Goal: Information Seeking & Learning: Check status

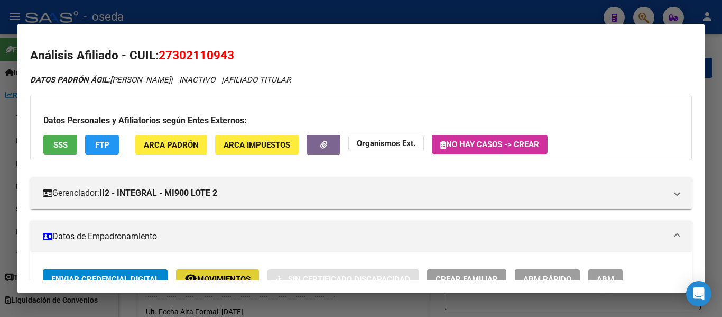
scroll to position [106, 0]
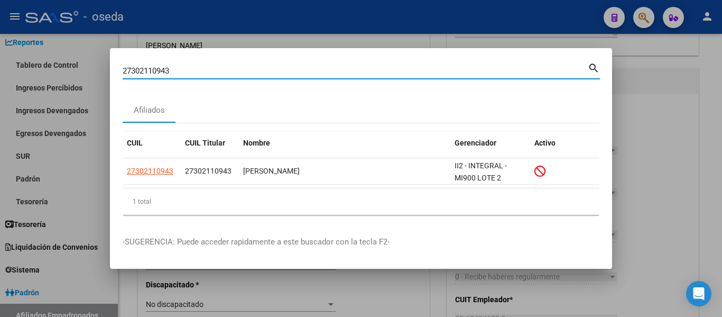
drag, startPoint x: 177, startPoint y: 71, endPoint x: 102, endPoint y: 73, distance: 74.6
click at [102, 73] on div "27302110943 Buscar (apellido, dni, cuil, nro traspaso, cuit, obra social) searc…" at bounding box center [361, 158] width 722 height 317
paste input "0221522738"
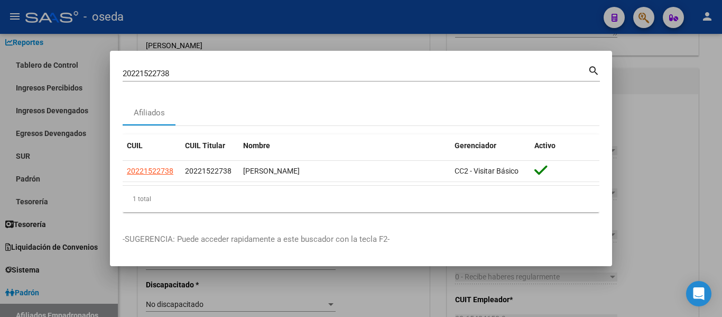
drag, startPoint x: 194, startPoint y: 79, endPoint x: 190, endPoint y: 75, distance: 6.0
click at [190, 75] on div "20221522738 Buscar (apellido, dni, cuil, [PERSON_NAME], cuit, obra social)" at bounding box center [355, 74] width 465 height 16
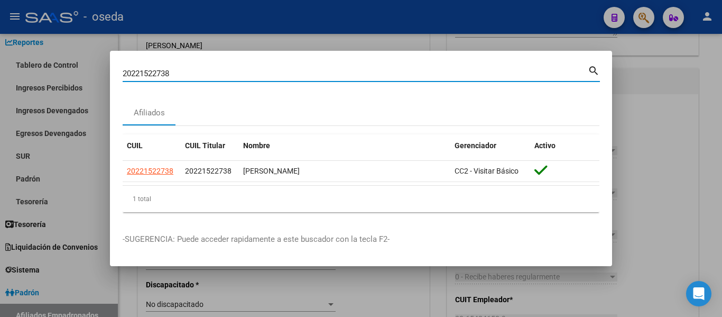
drag, startPoint x: 187, startPoint y: 73, endPoint x: 108, endPoint y: 65, distance: 78.6
click at [108, 65] on div "20221522738 Buscar (apellido, dni, cuil, nro traspaso, cuit, obra social) searc…" at bounding box center [361, 158] width 722 height 317
paste input "384454403"
drag, startPoint x: 177, startPoint y: 69, endPoint x: 97, endPoint y: 58, distance: 80.1
click at [98, 59] on div "20384454403 Buscar (apellido, dni, cuil, nro traspaso, cuit, obra social) searc…" at bounding box center [361, 158] width 722 height 317
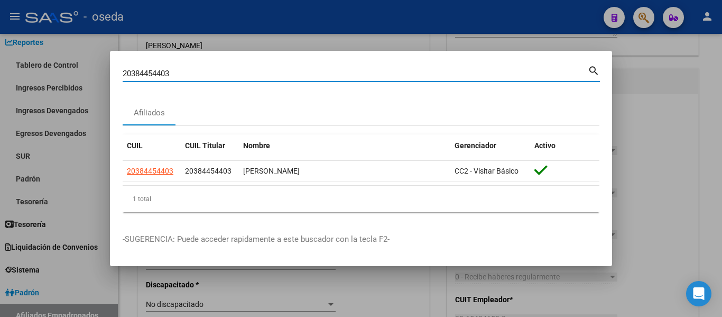
paste input "3232662964"
drag, startPoint x: 192, startPoint y: 73, endPoint x: 112, endPoint y: 67, distance: 80.6
click at [112, 67] on mat-dialog-content "23232662964 Buscar (apellido, dni, cuil, nro traspaso, cuit, obra social) searc…" at bounding box center [361, 141] width 502 height 157
paste input "7961187740"
drag, startPoint x: 180, startPoint y: 72, endPoint x: 114, endPoint y: 67, distance: 66.3
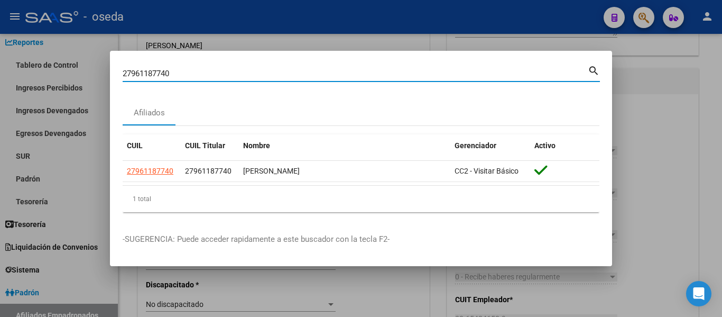
click at [114, 67] on mat-dialog-content "27961187740 Buscar (apellido, dni, cuil, nro traspaso, cuit, obra social) searc…" at bounding box center [361, 141] width 502 height 157
paste input "461903253"
type input "27461903253"
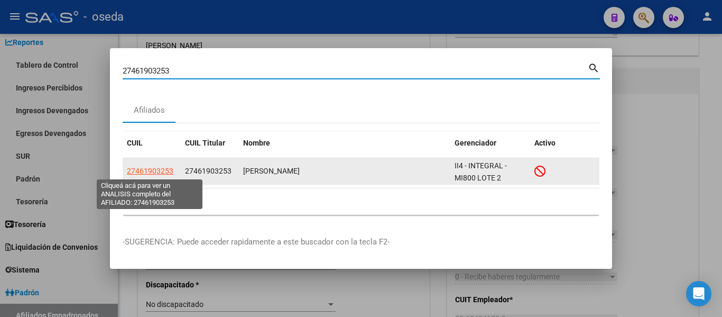
click at [153, 170] on span "27461903253" at bounding box center [150, 171] width 47 height 8
type textarea "27461903253"
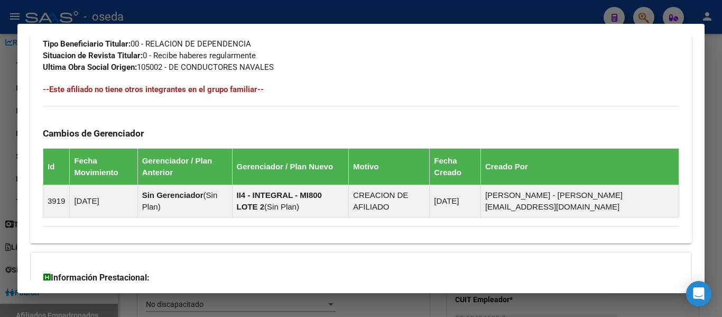
scroll to position [711, 0]
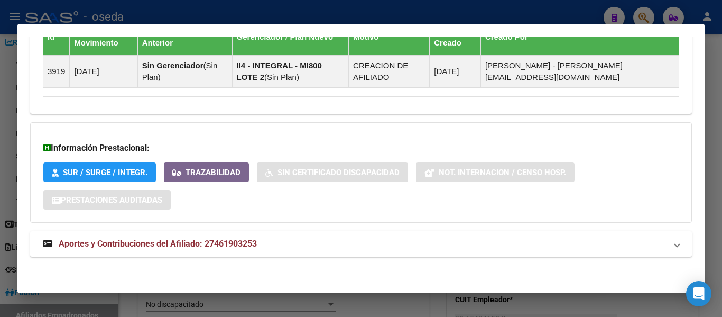
click at [246, 242] on span "Aportes y Contribuciones del Afiliado: 27461903253" at bounding box center [158, 243] width 198 height 10
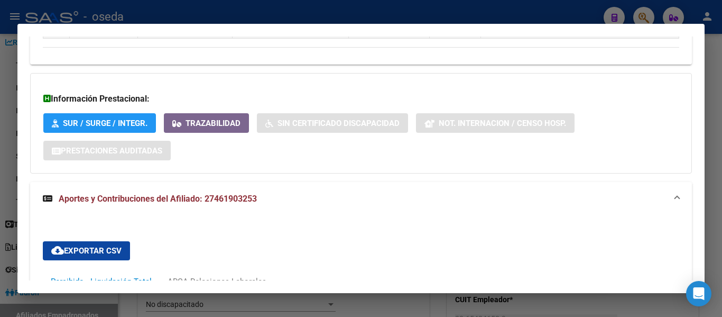
scroll to position [813, 0]
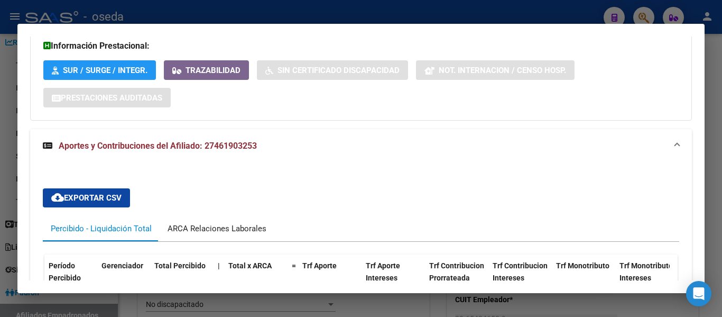
click at [191, 225] on div "ARCA Relaciones Laborales" at bounding box center [217, 229] width 99 height 12
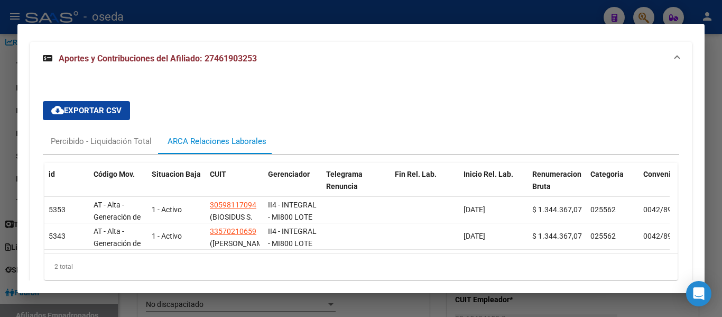
scroll to position [919, 0]
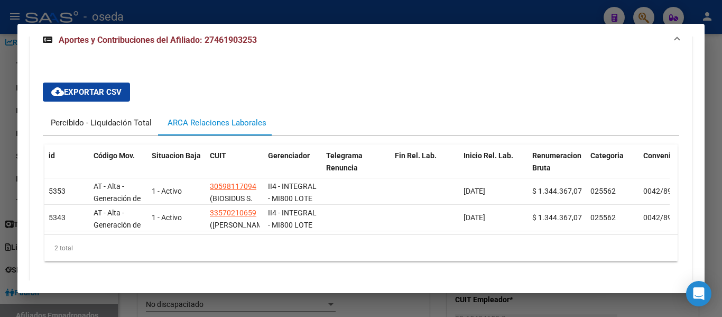
click at [113, 127] on div "Percibido - Liquidación Total" at bounding box center [101, 123] width 101 height 12
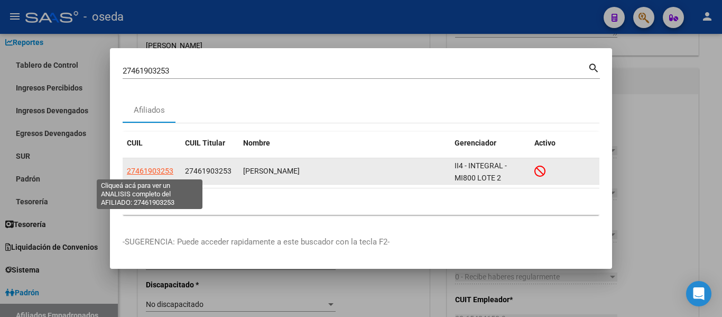
click at [169, 169] on span "27461903253" at bounding box center [150, 171] width 47 height 8
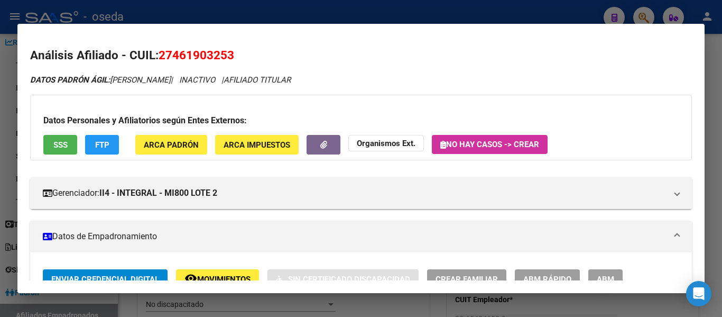
click at [55, 145] on span "SSS" at bounding box center [60, 145] width 14 height 10
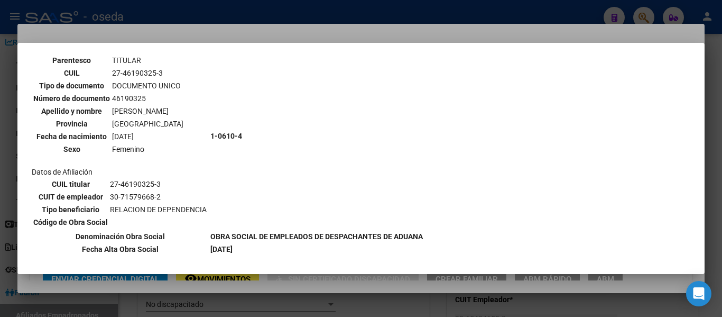
scroll to position [159, 0]
